Goal: Task Accomplishment & Management: Complete application form

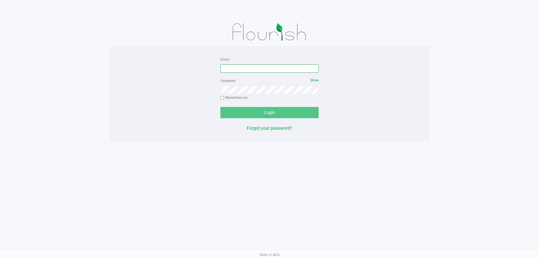
click at [266, 69] on input "Email" at bounding box center [269, 68] width 98 height 8
type input "[EMAIL_ADDRESS][DOMAIN_NAME]"
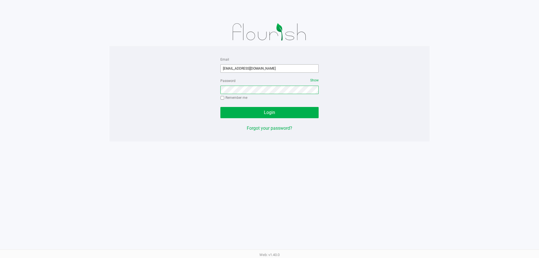
click at [220, 107] on button "Login" at bounding box center [269, 112] width 98 height 11
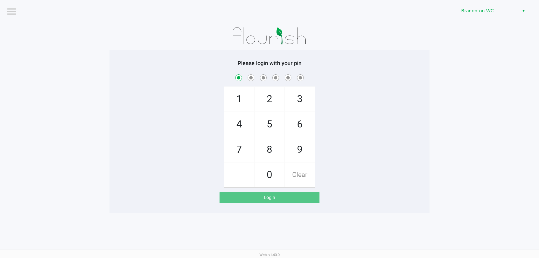
checkbox input "true"
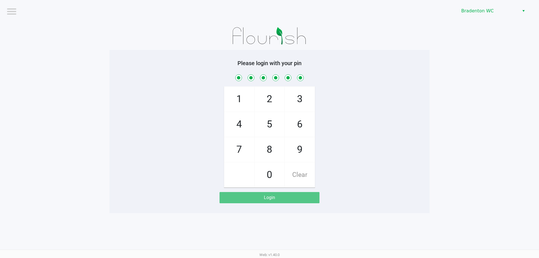
checkbox input "true"
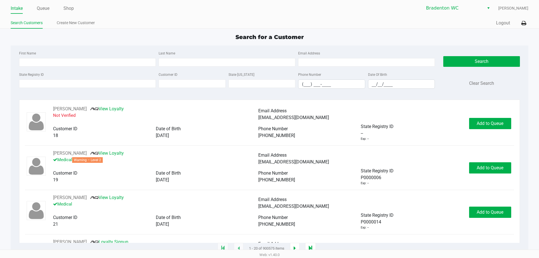
type input "AMAN"
type input "[PERSON_NAME]"
type input "[DATE]"
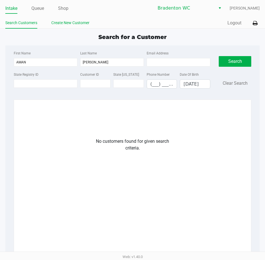
click at [58, 23] on link "Create New Customer" at bounding box center [70, 22] width 38 height 7
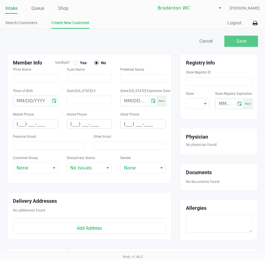
click at [76, 65] on div at bounding box center [75, 63] width 4 height 4
click at [30, 82] on div "* First Name" at bounding box center [36, 76] width 54 height 21
drag, startPoint x: 30, startPoint y: 81, endPoint x: 159, endPoint y: 82, distance: 129.7
click at [30, 81] on input "text" at bounding box center [35, 78] width 45 height 8
click at [32, 81] on input "text" at bounding box center [35, 78] width 45 height 8
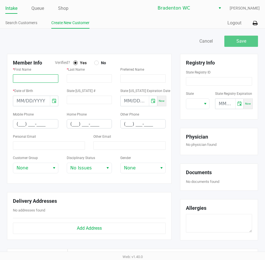
paste input "[PERSON_NAME]"
type input "[PERSON_NAME]"
click at [81, 81] on input "text" at bounding box center [89, 78] width 45 height 8
paste input "[PERSON_NAME]"
type input "[PERSON_NAME]"
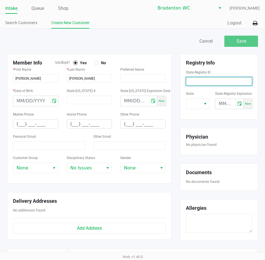
click at [211, 81] on input at bounding box center [219, 81] width 66 height 8
paste input "P9EE7412"
type input "P9EE7412"
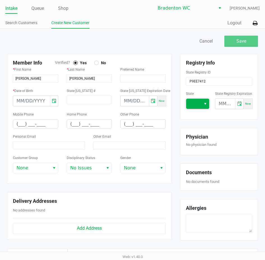
click at [200, 105] on span at bounding box center [193, 104] width 15 height 10
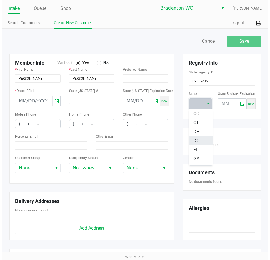
scroll to position [56, 0]
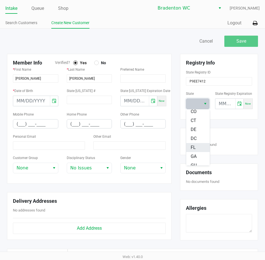
click at [201, 146] on li "FL" at bounding box center [198, 147] width 24 height 9
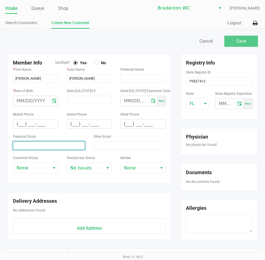
click at [47, 147] on input at bounding box center [49, 146] width 72 height 8
paste input "[PERSON_NAME][EMAIL_ADDRESS][DOMAIN_NAME]"
type input "[PERSON_NAME][EMAIL_ADDRESS][DOMAIN_NAME]"
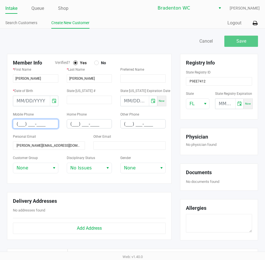
click at [25, 123] on input "(___) ___-____" at bounding box center [35, 124] width 45 height 9
paste input "603) 377-0281"
type input "[PHONE_NUMBER]"
drag, startPoint x: 23, startPoint y: 102, endPoint x: 26, endPoint y: 101, distance: 2.8
click at [23, 102] on input "month/day/year" at bounding box center [31, 101] width 37 height 10
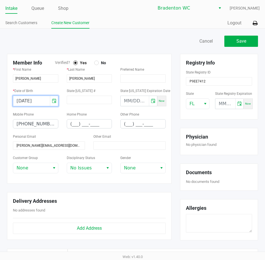
type input "[DATE]"
drag, startPoint x: 139, startPoint y: 32, endPoint x: 139, endPoint y: 26, distance: 5.9
click at [139, 29] on div "Save Cancel Member Info Verified? Yes No * First Name [PERSON_NAME] * Last Name…" at bounding box center [132, 191] width 265 height 325
click at [175, 50] on div "Save Cancel" at bounding box center [133, 44] width 260 height 20
click at [246, 46] on button "Save" at bounding box center [242, 41] width 34 height 11
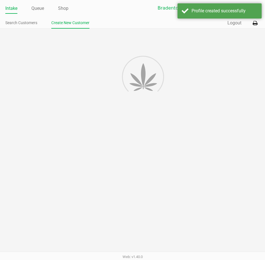
type input "---"
type input "( __) ___-____"
type input "---"
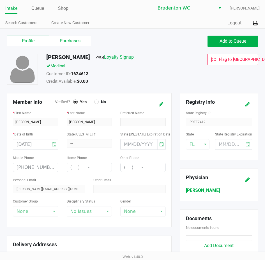
click at [163, 37] on div "Add to Queue" at bounding box center [198, 41] width 130 height 11
click at [120, 54] on link "Loyalty Signup" at bounding box center [115, 56] width 38 height 5
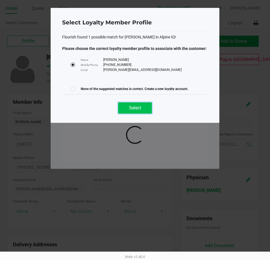
click at [134, 107] on span "Select" at bounding box center [135, 107] width 12 height 5
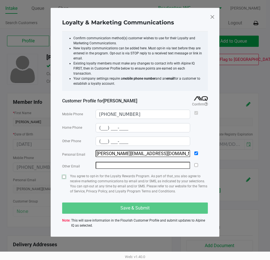
click at [62, 175] on input "checkbox" at bounding box center [64, 177] width 4 height 4
checkbox input "true"
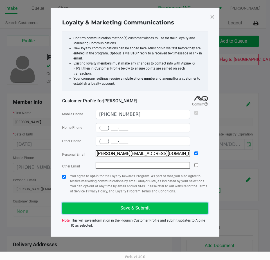
click at [84, 204] on button "Save & Submit" at bounding box center [134, 208] width 145 height 11
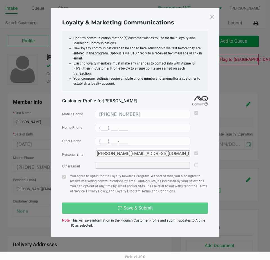
type input "(___) ___-____"
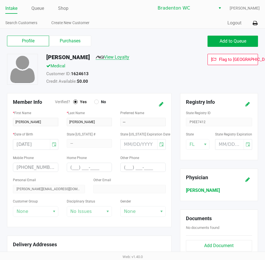
click at [119, 56] on link "View Loyalty" at bounding box center [113, 56] width 34 height 5
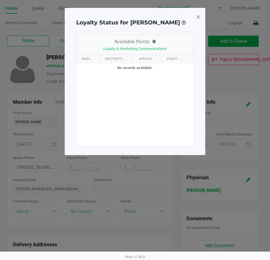
click at [197, 18] on span at bounding box center [197, 16] width 5 height 9
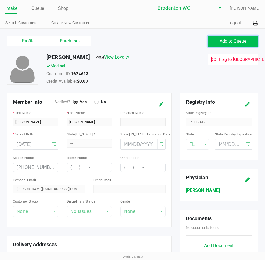
click at [250, 47] on button "Add to Queue" at bounding box center [233, 41] width 51 height 11
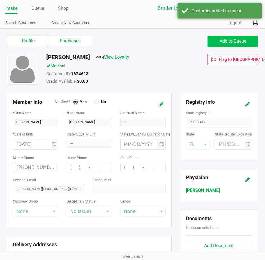
click at [36, 7] on link "Queue" at bounding box center [37, 8] width 13 height 8
